Goal: Navigation & Orientation: Understand site structure

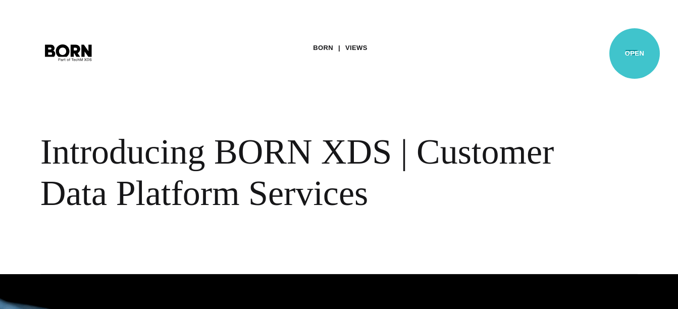
click at [634, 53] on button "Primary Menu" at bounding box center [631, 51] width 24 height 21
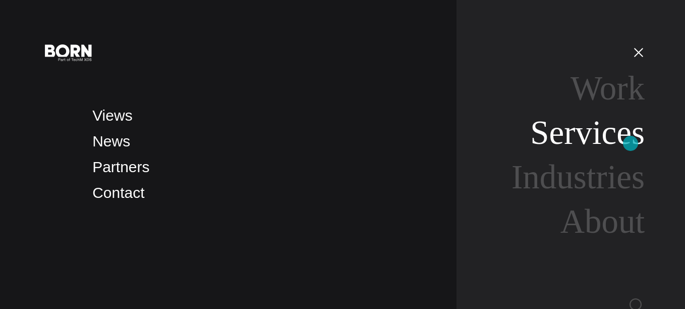
click at [631, 143] on link "Services" at bounding box center [587, 132] width 115 height 37
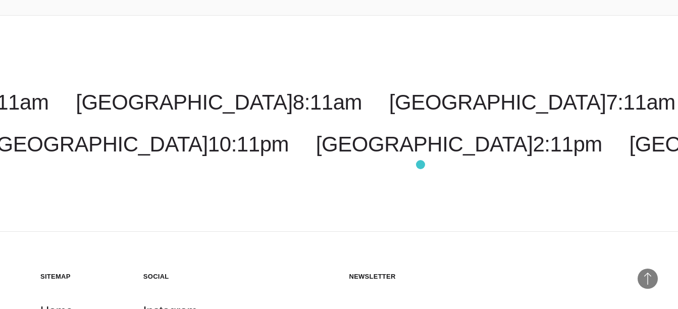
scroll to position [2078, 0]
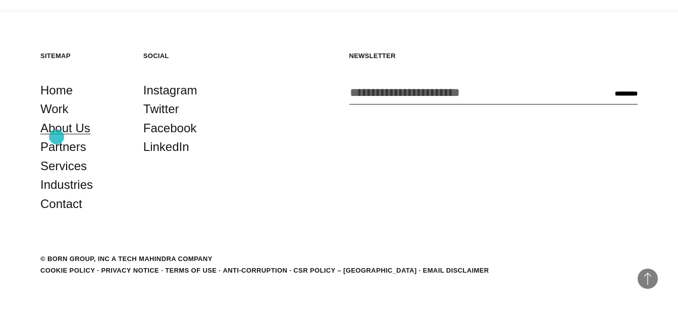
click at [57, 137] on link "About Us" at bounding box center [65, 128] width 50 height 19
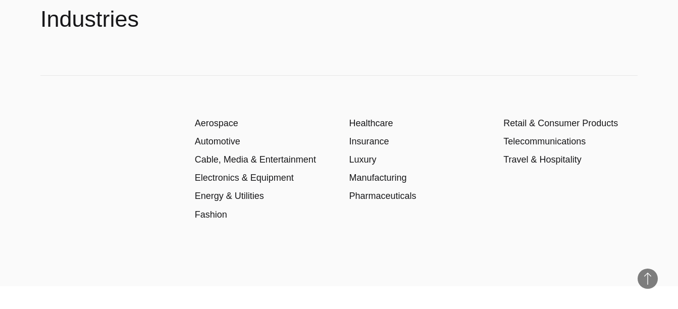
scroll to position [1345, 0]
click at [548, 125] on link "Retail & Consumer Products" at bounding box center [560, 124] width 115 height 10
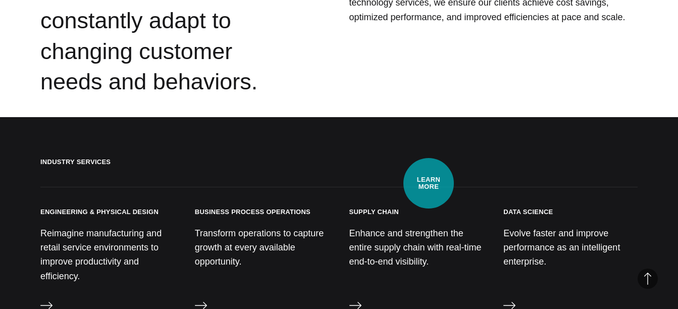
scroll to position [2234, 0]
